Goal: Communication & Community: Answer question/provide support

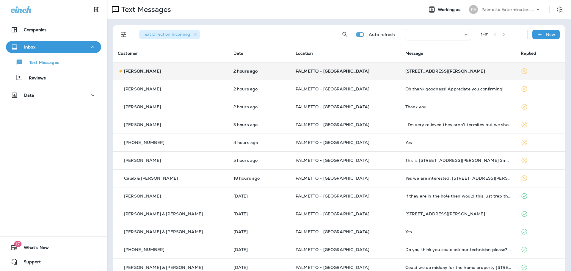
click at [137, 73] on p "[PERSON_NAME]" at bounding box center [142, 71] width 37 height 5
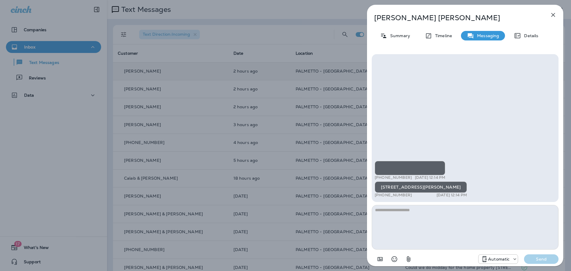
scroll to position [0, 0]
click at [554, 15] on icon "button" at bounding box center [553, 14] width 7 height 7
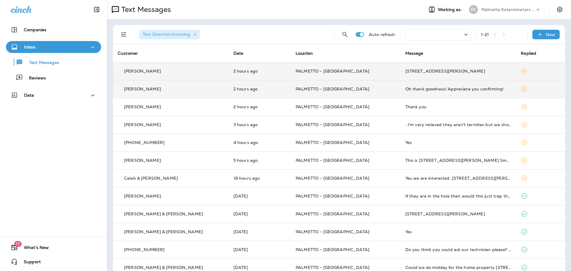
click at [147, 91] on p "[PERSON_NAME]" at bounding box center [142, 89] width 37 height 5
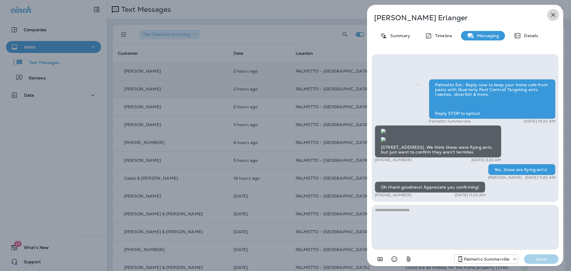
click at [552, 12] on icon "button" at bounding box center [553, 14] width 7 height 7
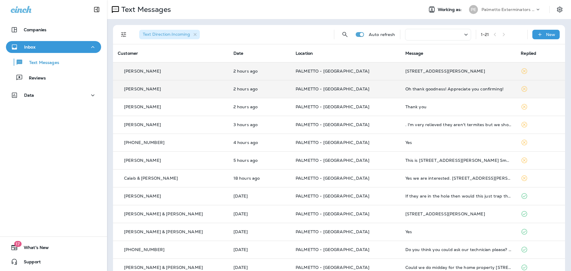
click at [142, 89] on p "[PERSON_NAME]" at bounding box center [142, 89] width 37 height 5
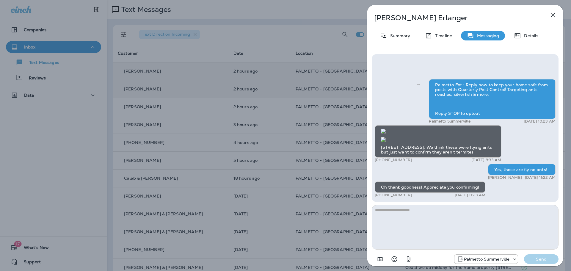
click at [412, 219] on textarea at bounding box center [465, 227] width 187 height 45
type textarea "**********"
click at [539, 258] on p "Send" at bounding box center [541, 258] width 25 height 5
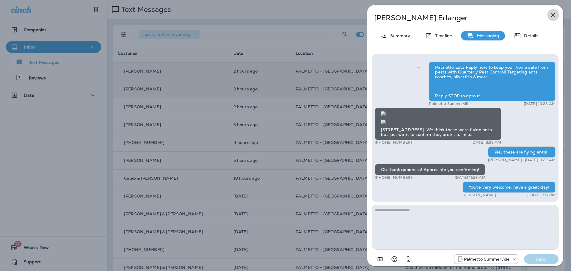
click at [551, 16] on icon "button" at bounding box center [553, 14] width 7 height 7
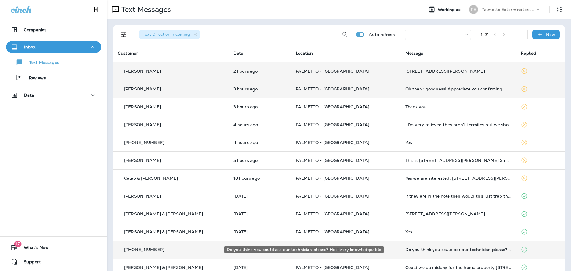
click at [419, 251] on div "Do you think you could ask our technician please? He's very knowledgeable" at bounding box center [458, 249] width 106 height 5
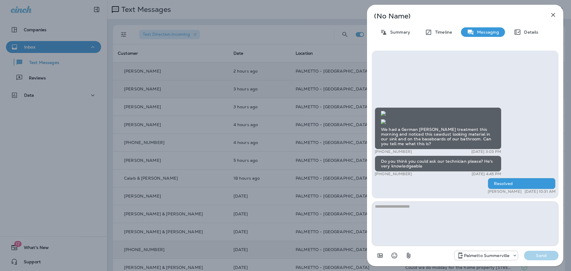
click at [551, 13] on icon "button" at bounding box center [553, 15] width 4 height 4
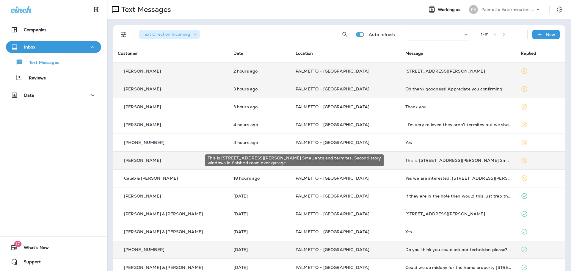
click at [456, 162] on div "This is [STREET_ADDRESS][PERSON_NAME] Small ants and termites. Second story win…" at bounding box center [458, 160] width 106 height 5
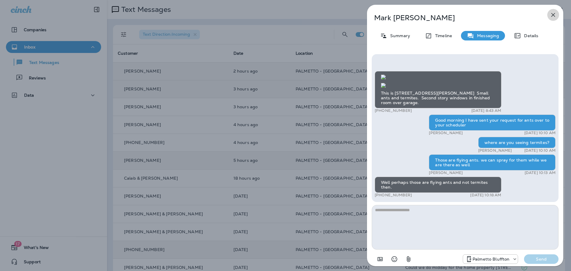
click at [552, 15] on icon "button" at bounding box center [553, 14] width 7 height 7
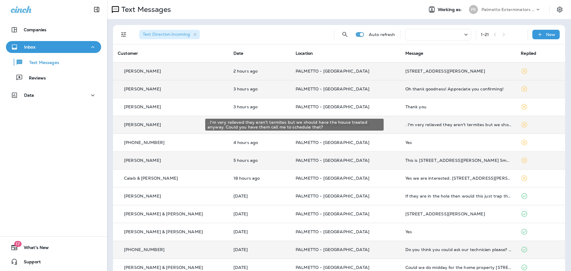
click at [405, 125] on div ". I'm very relieved they aren't termites but we should have the house treated a…" at bounding box center [458, 124] width 106 height 5
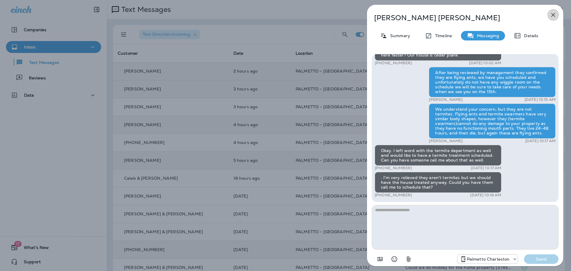
click at [553, 14] on icon "button" at bounding box center [553, 14] width 7 height 7
